Goal: Information Seeking & Learning: Learn about a topic

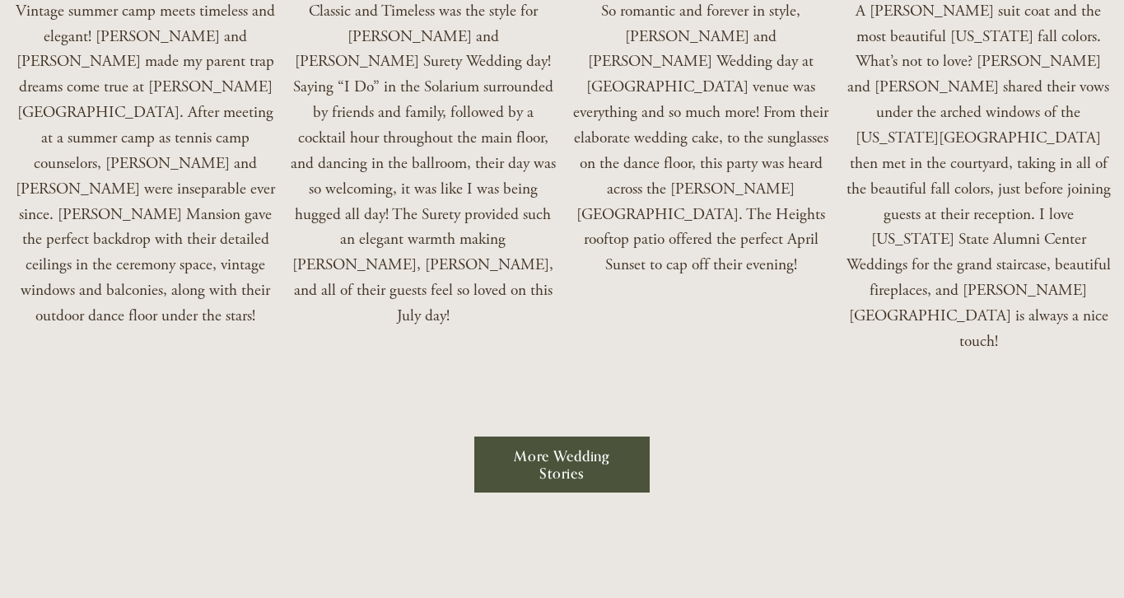
scroll to position [3208, 0]
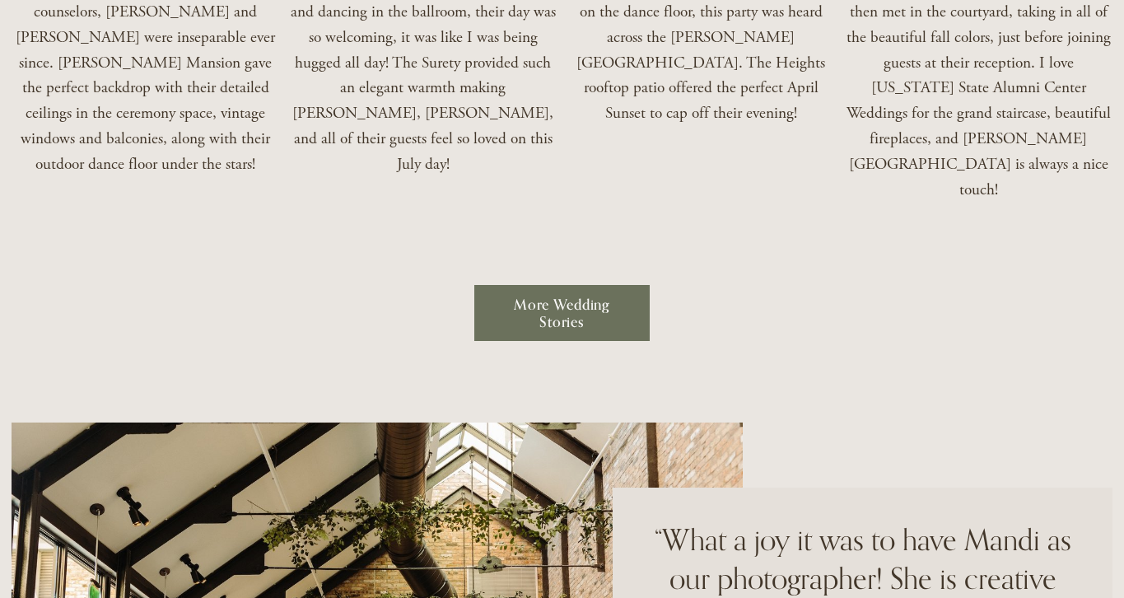
click at [528, 285] on link "More Wedding Stories" at bounding box center [562, 313] width 176 height 57
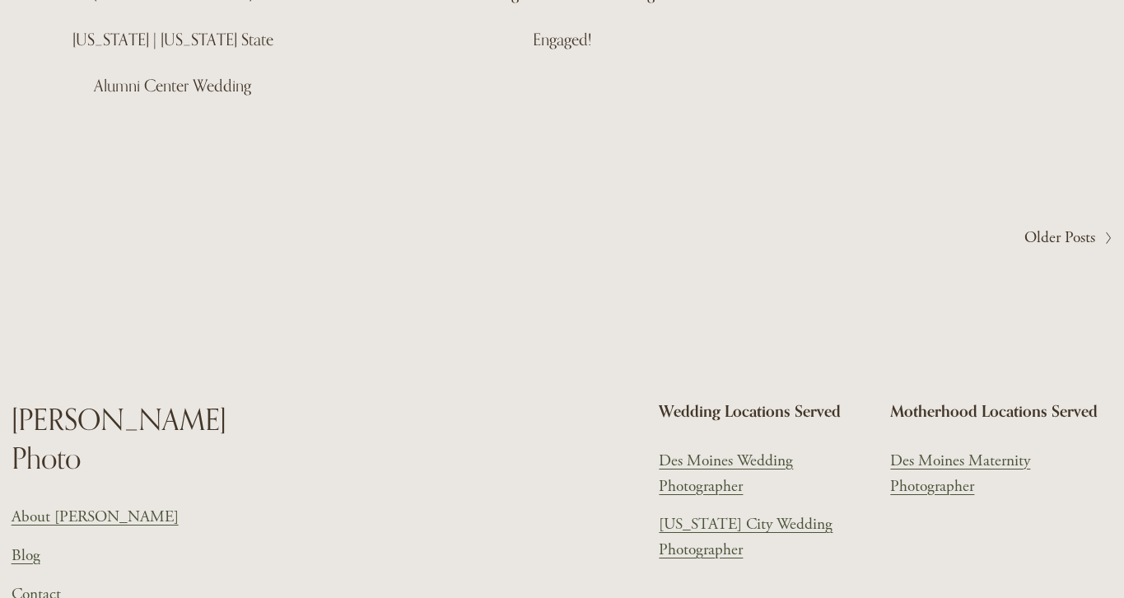
scroll to position [1165, 0]
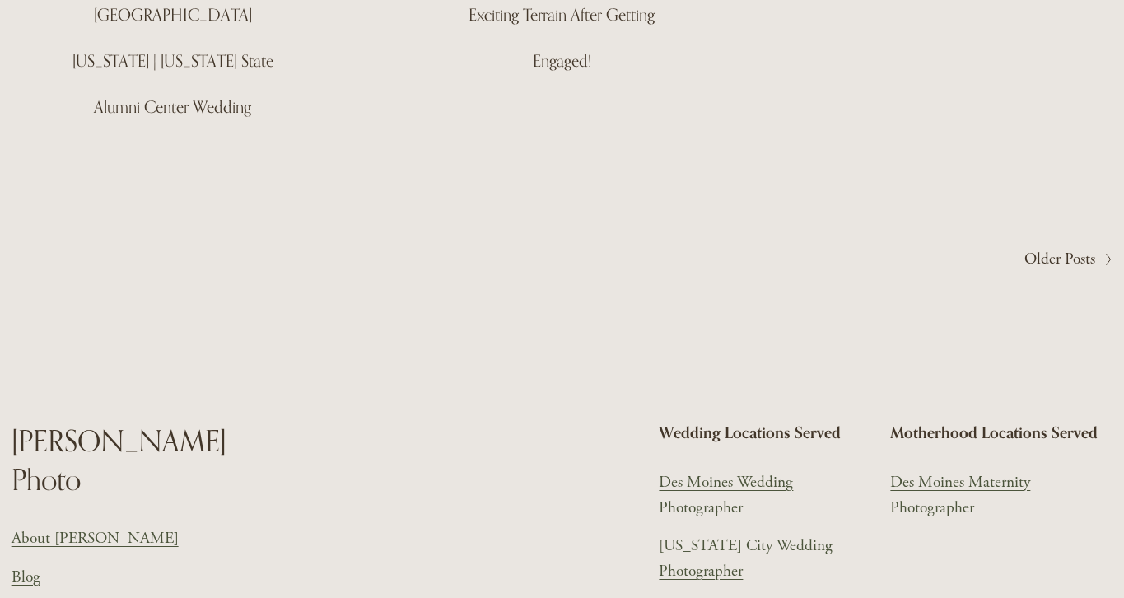
click at [1055, 247] on span "Older Posts" at bounding box center [1059, 260] width 71 height 26
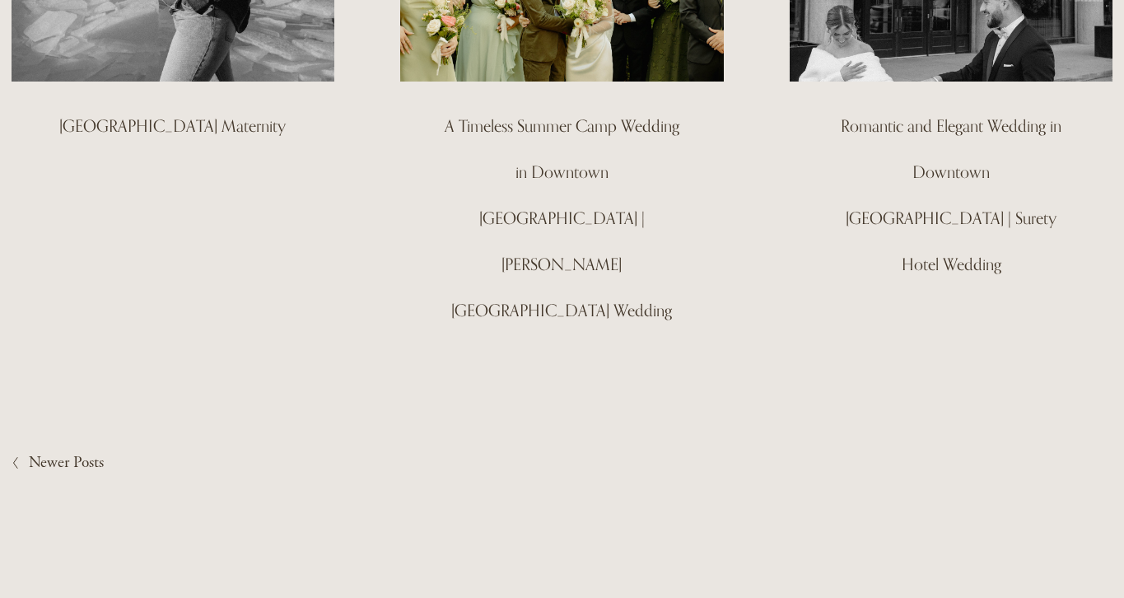
scroll to position [351, 0]
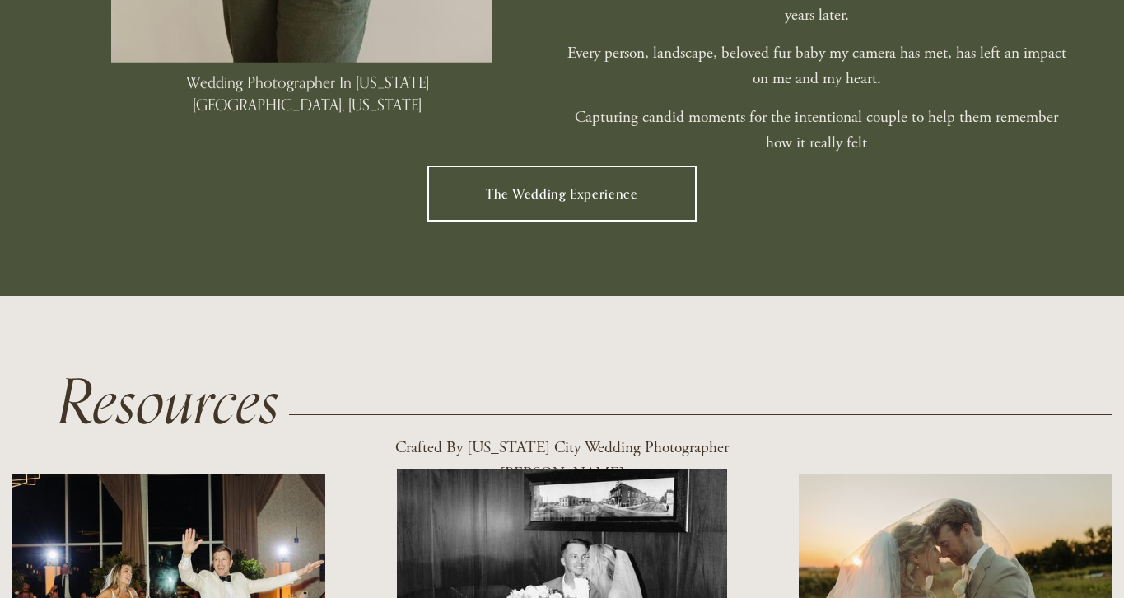
scroll to position [1538, 0]
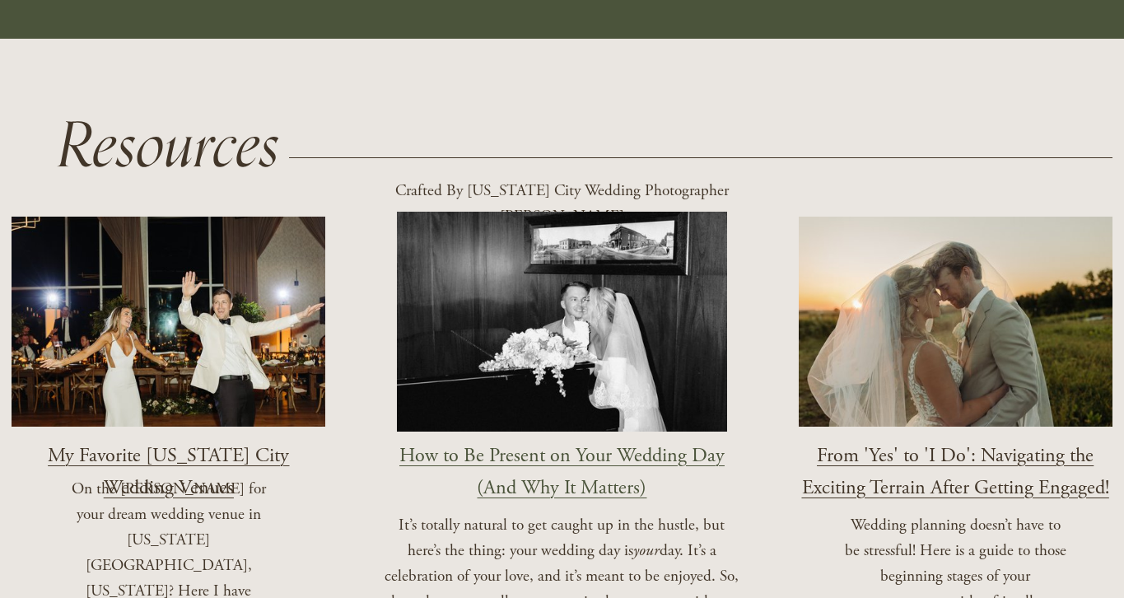
click at [287, 444] on span "My Favorite [US_STATE] City Wedding Venues" at bounding box center [168, 472] width 241 height 58
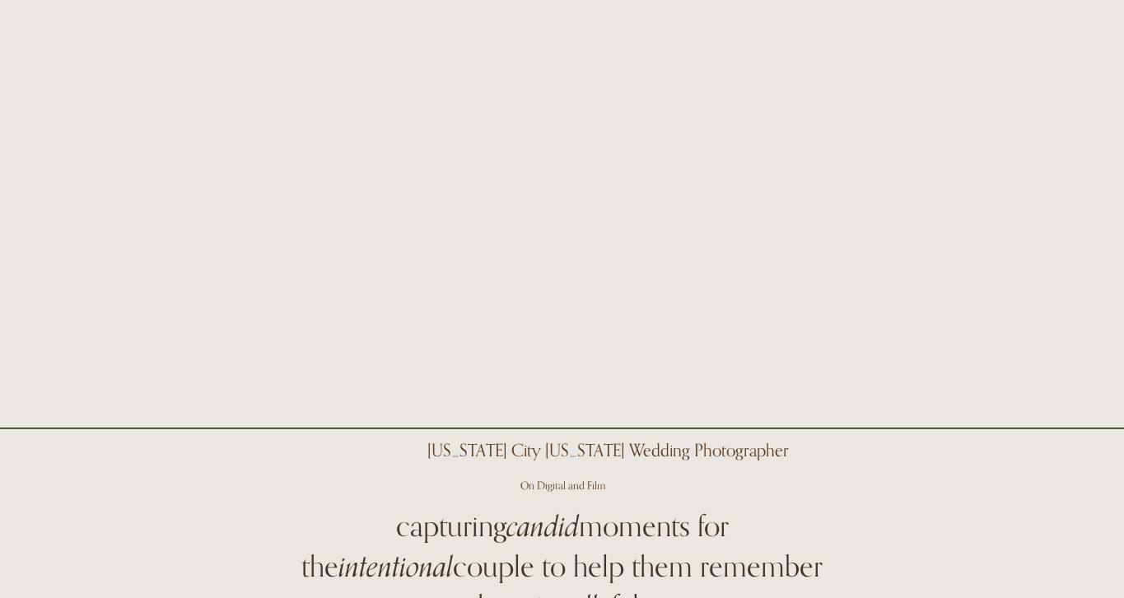
scroll to position [0, 0]
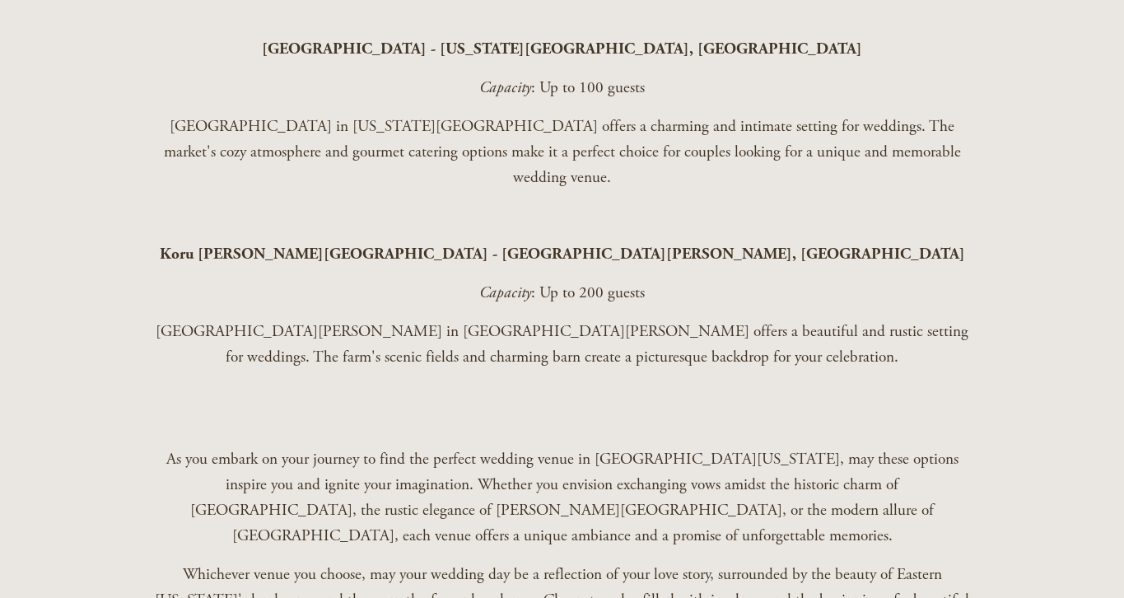
scroll to position [2957, 0]
